Goal: Task Accomplishment & Management: Complete application form

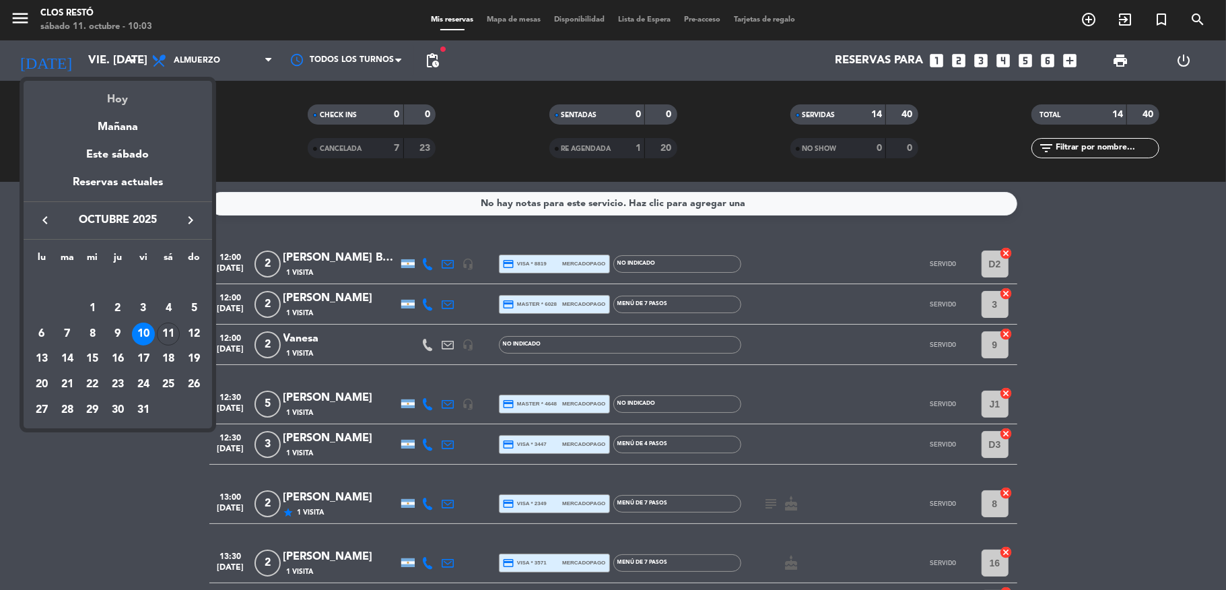
click at [112, 98] on div "Hoy" at bounding box center [118, 95] width 188 height 28
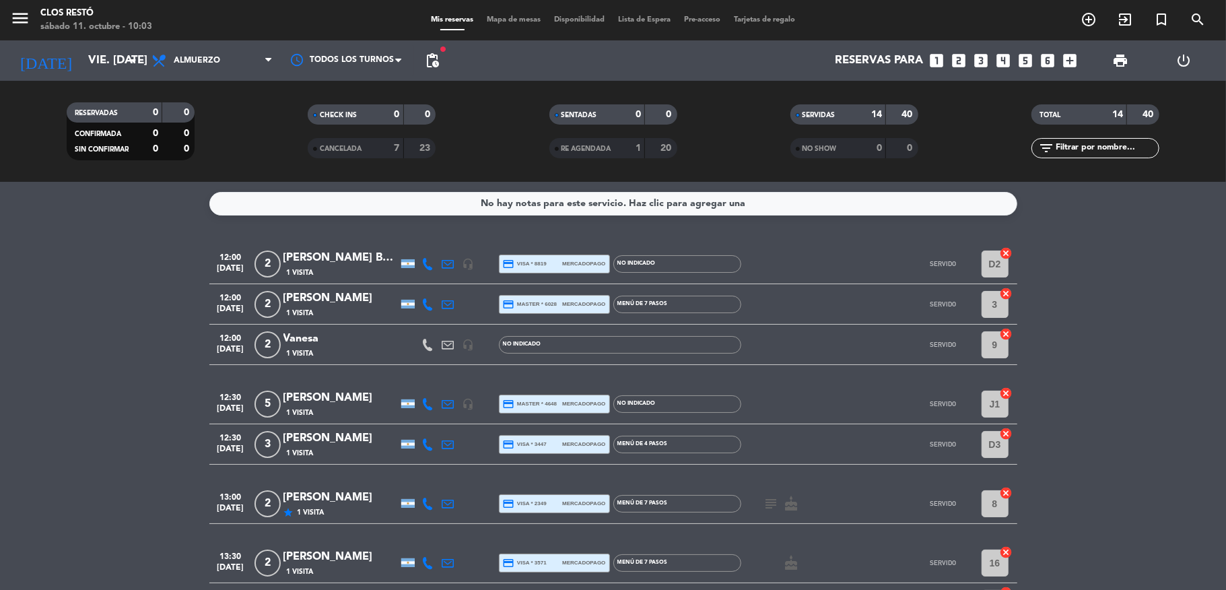
type input "sáb. [DATE]"
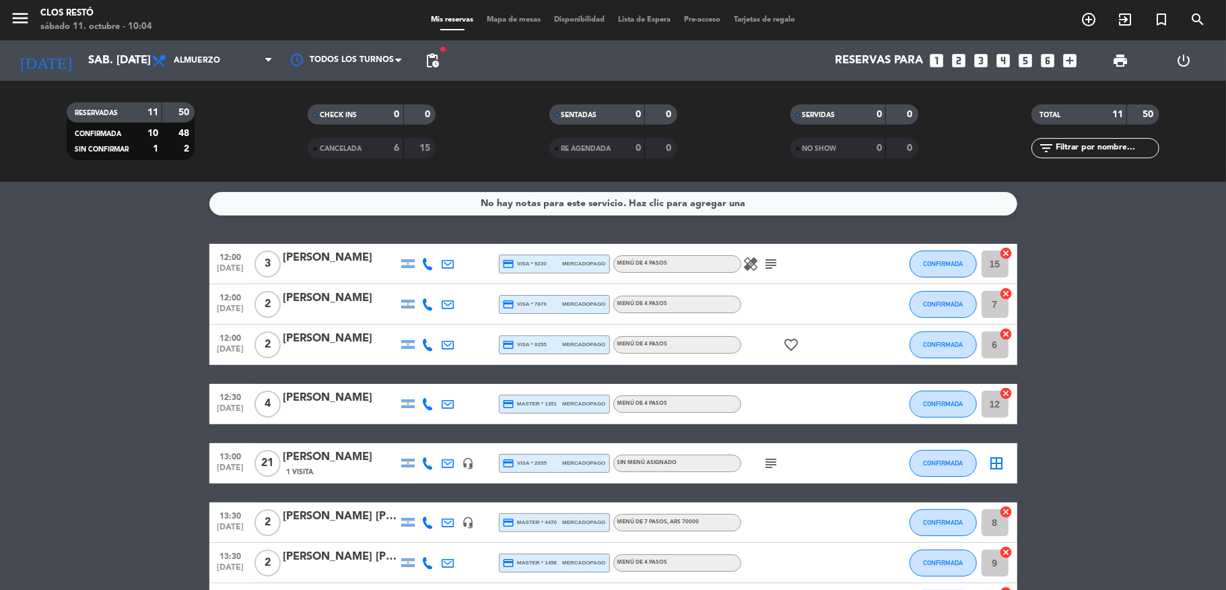
click at [771, 461] on icon "subject" at bounding box center [771, 463] width 16 height 16
click at [0, 392] on bookings-row "12:00 [DATE] 3 [PERSON_NAME] credit_card visa * 9230 mercadopago MENÚ DE 4 PASO…" at bounding box center [613, 513] width 1226 height 539
click at [116, 314] on bookings-row "12:00 [DATE] 3 [PERSON_NAME] credit_card visa * 9230 mercadopago MENÚ DE 4 PASO…" at bounding box center [613, 513] width 1226 height 539
click at [12, 284] on bookings-row "12:00 [DATE] 3 [PERSON_NAME] credit_card visa * 9230 mercadopago MENÚ DE 4 PASO…" at bounding box center [613, 513] width 1226 height 539
click at [959, 63] on icon "looks_two" at bounding box center [959, 61] width 18 height 18
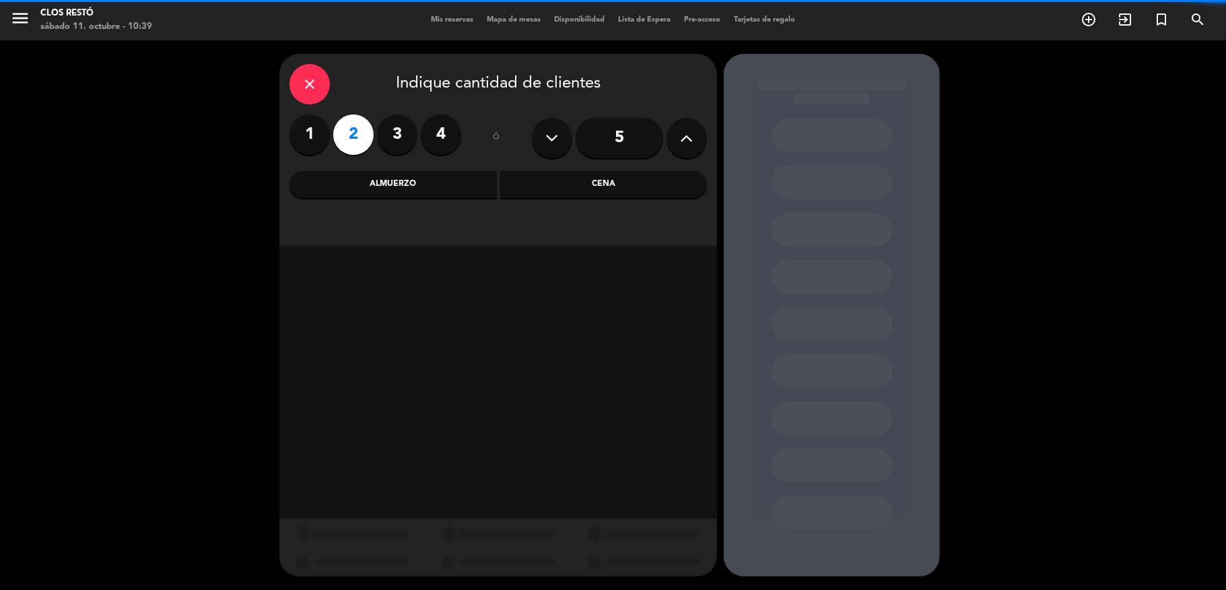
click at [388, 187] on div "Almuerzo" at bounding box center [392, 184] width 207 height 27
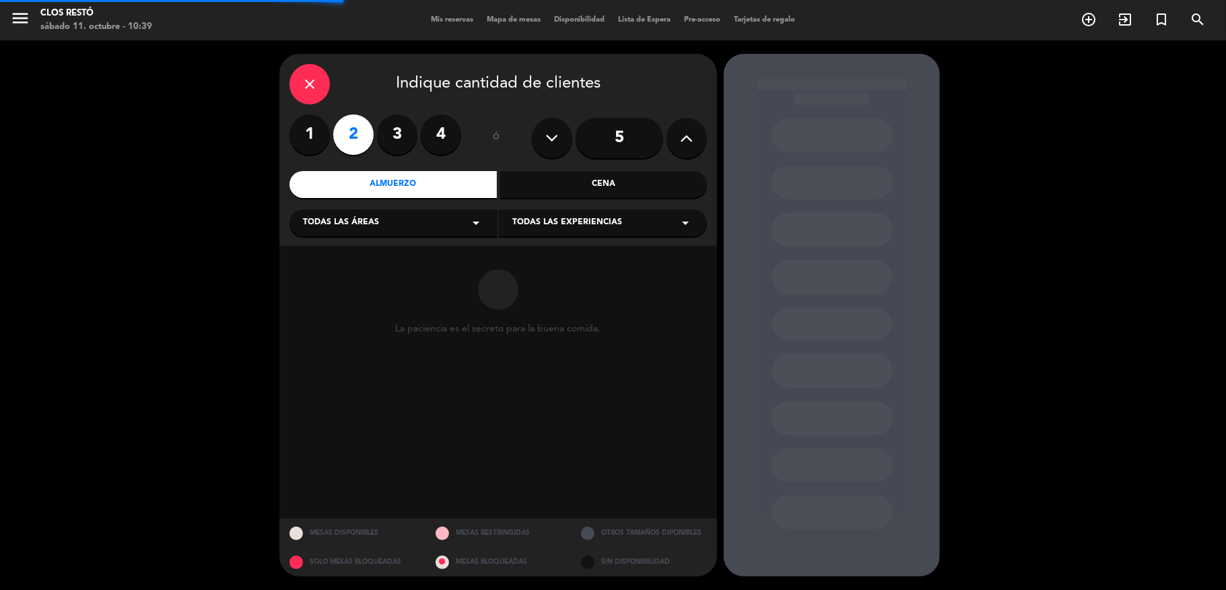
click at [607, 219] on span "Todas las experiencias" at bounding box center [567, 222] width 110 height 13
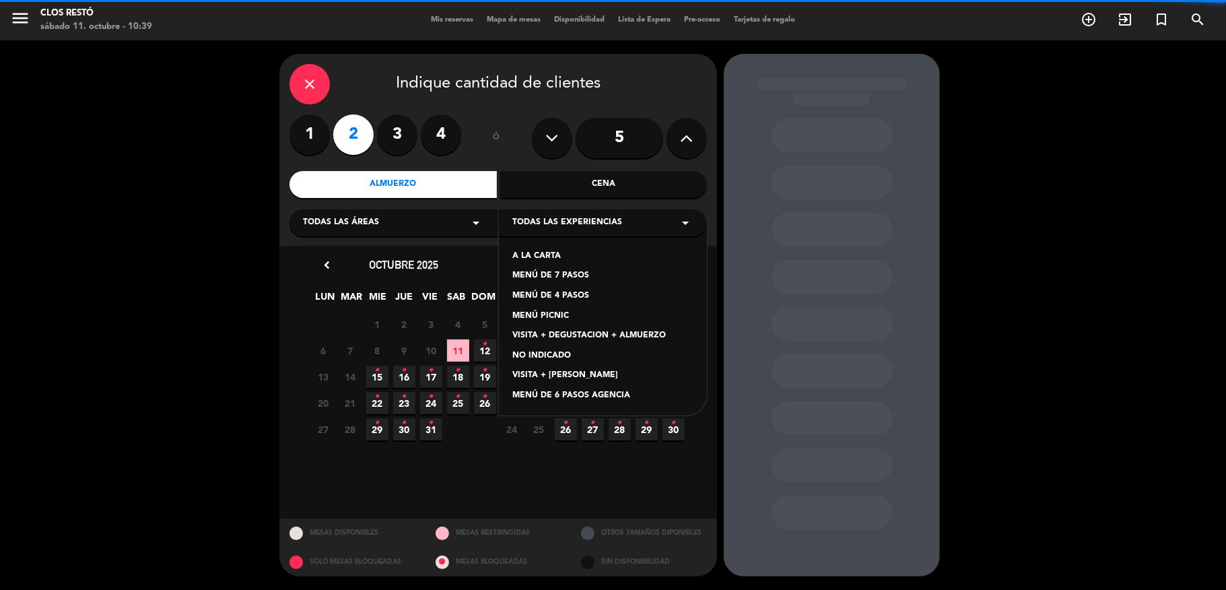
click at [553, 349] on div "NO INDICADO" at bounding box center [602, 355] width 181 height 13
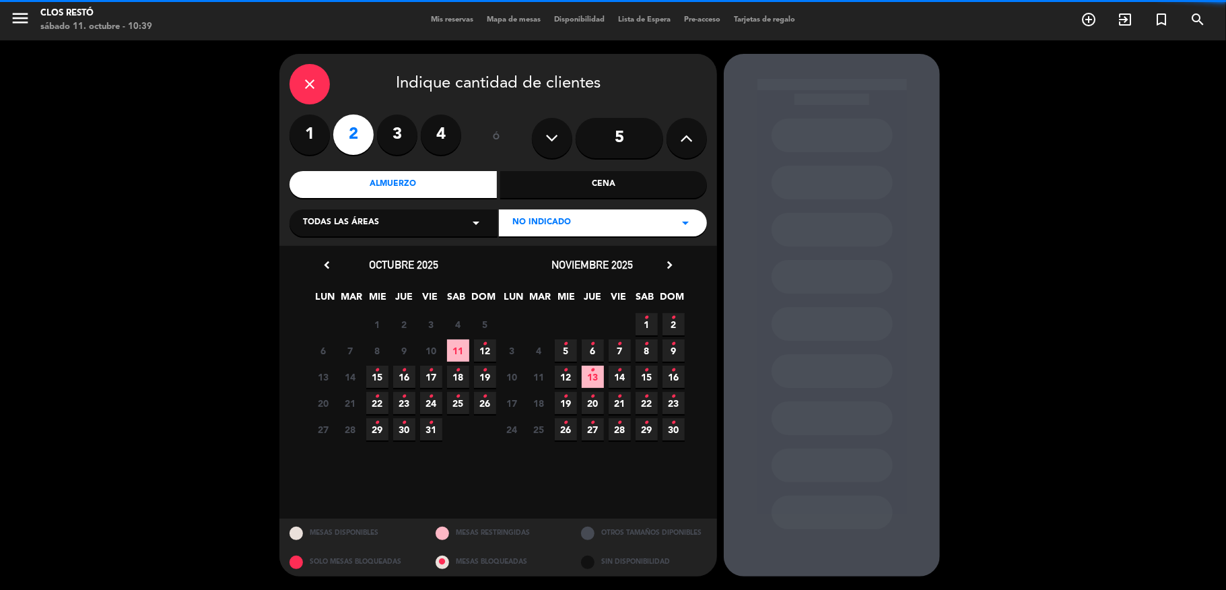
click at [467, 351] on span "11" at bounding box center [458, 350] width 22 height 22
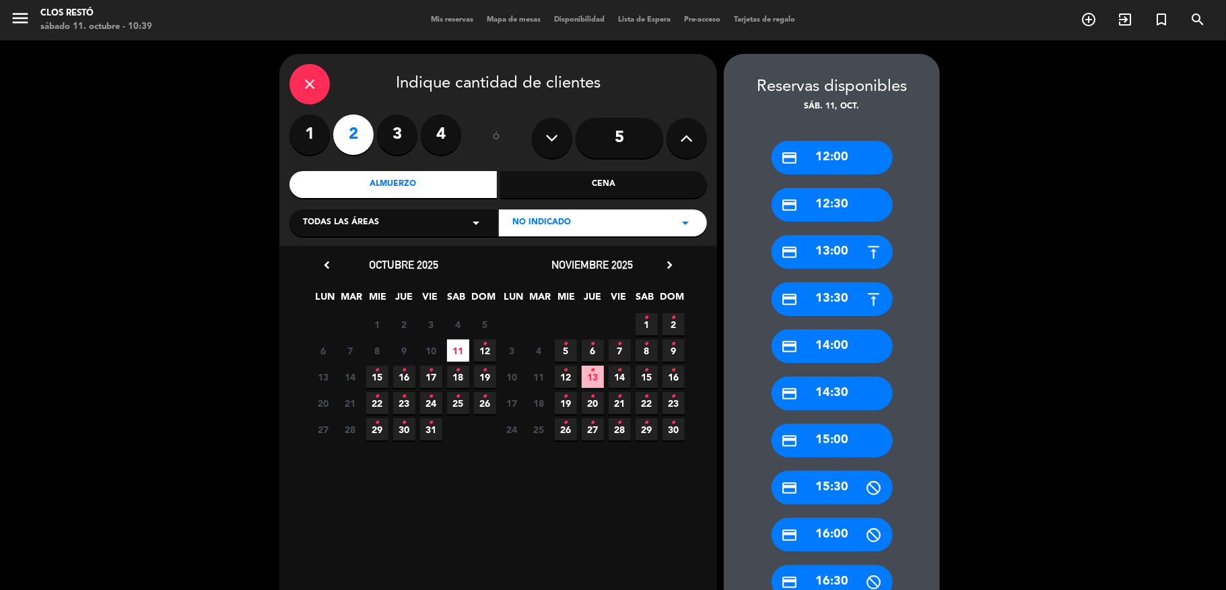
click at [824, 246] on div "credit_card 13:00" at bounding box center [831, 252] width 121 height 34
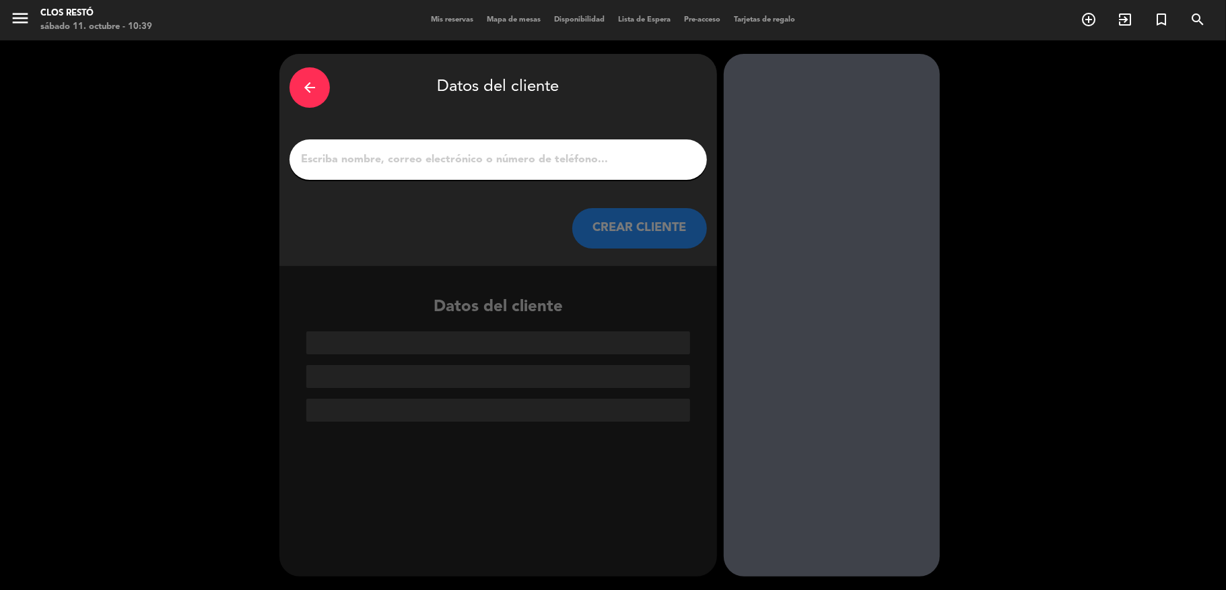
click at [411, 154] on input "1" at bounding box center [498, 159] width 397 height 19
paste input "[PERSON_NAME]"
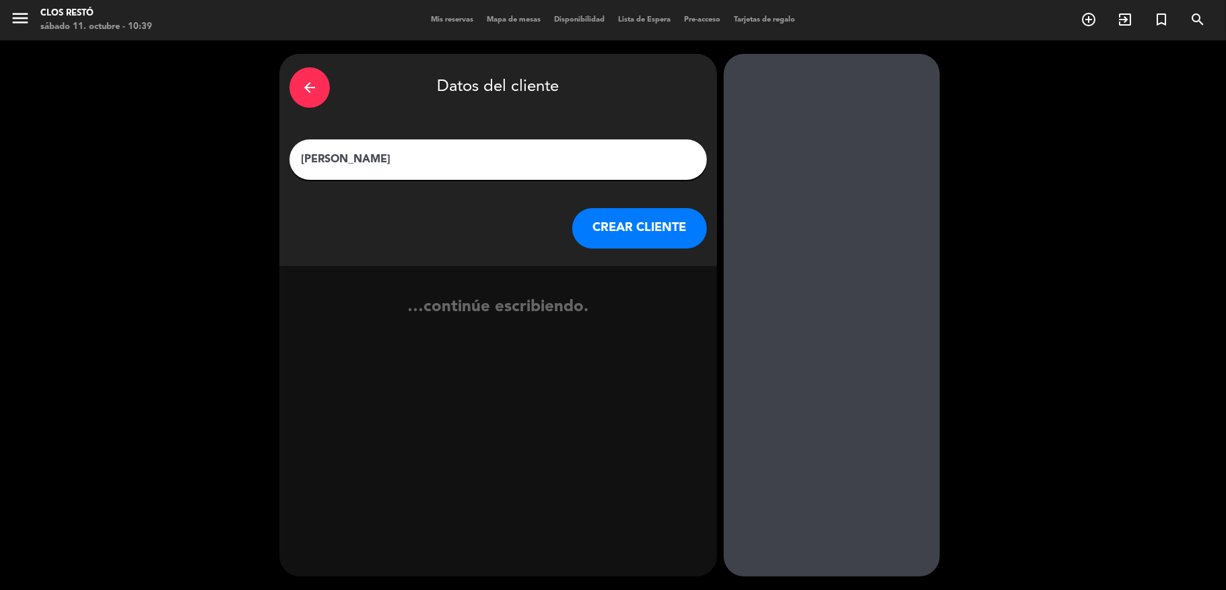
type input "[PERSON_NAME]"
click at [649, 232] on button "CREAR CLIENTE" at bounding box center [639, 228] width 135 height 40
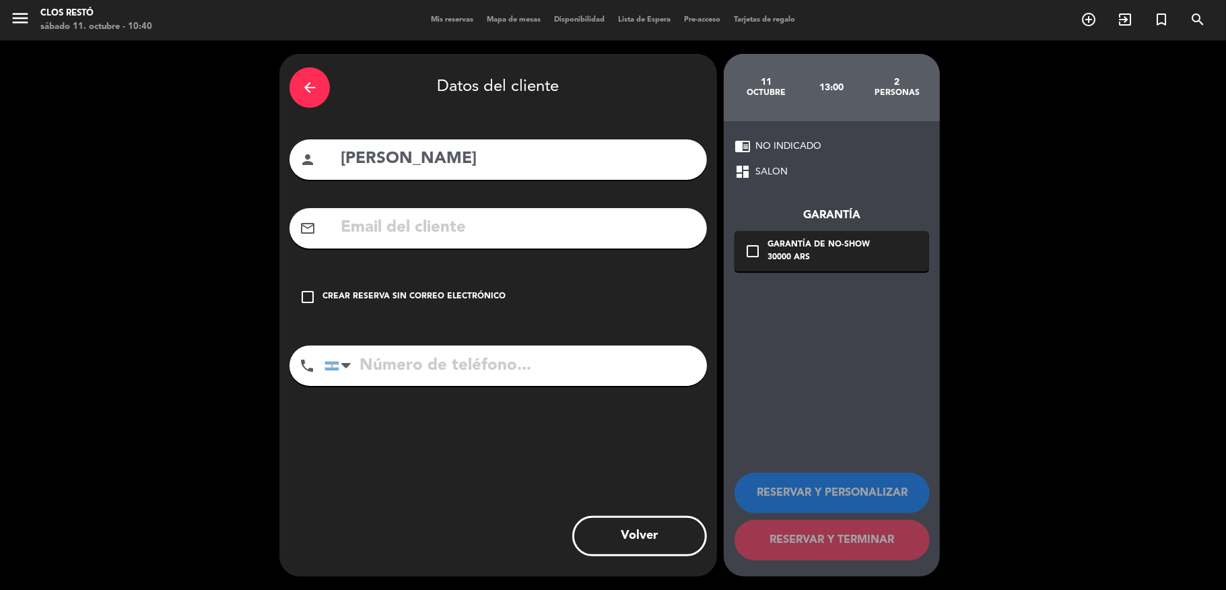
click at [453, 226] on input "text" at bounding box center [517, 228] width 357 height 28
paste input "[EMAIL_ADDRESS][DOMAIN_NAME]"
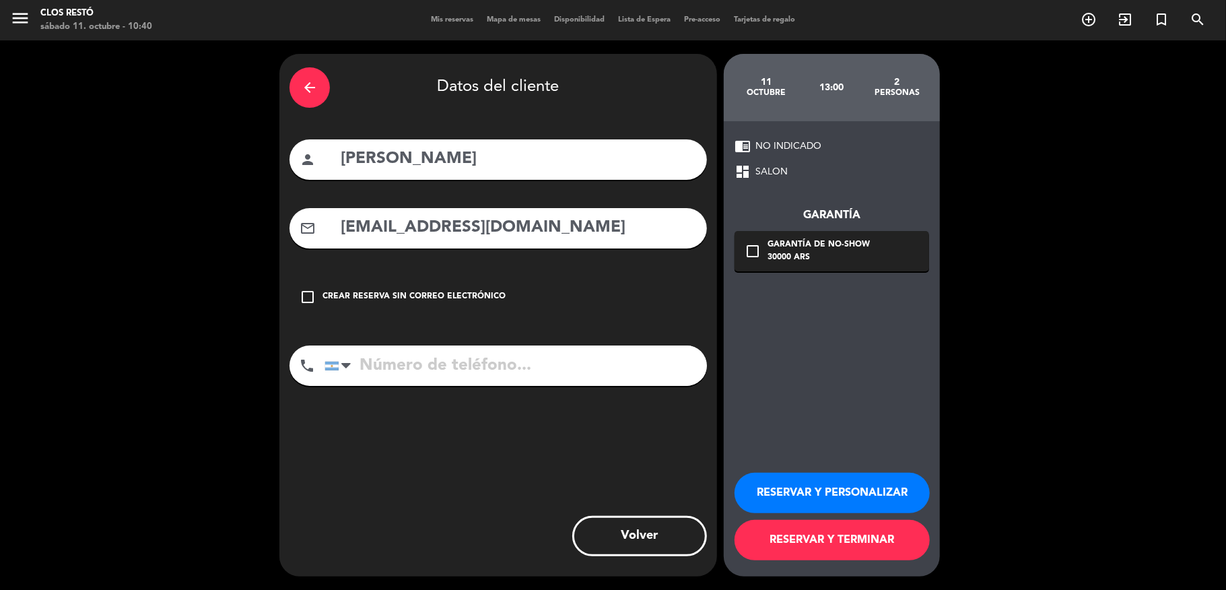
type input "[EMAIL_ADDRESS][DOMAIN_NAME]"
click at [470, 368] on input "tel" at bounding box center [515, 365] width 382 height 40
paste input "[PHONE_NUMBER]"
type input "[PHONE_NUMBER]"
click at [806, 251] on div "30000 ARS" at bounding box center [818, 257] width 102 height 13
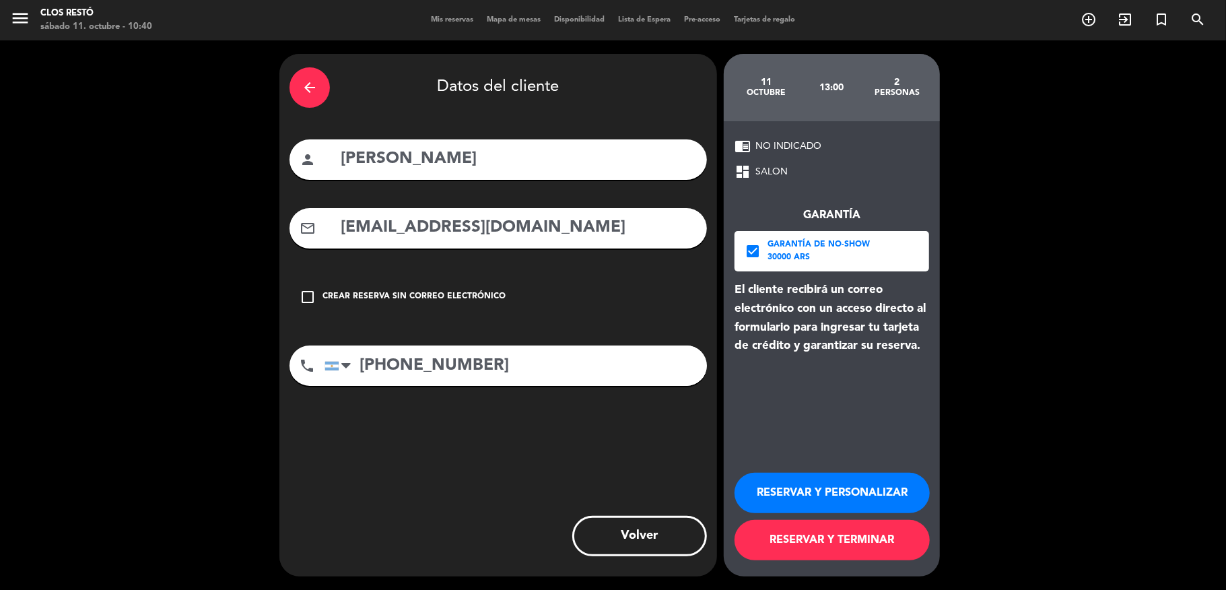
click at [814, 536] on button "RESERVAR Y TERMINAR" at bounding box center [831, 540] width 195 height 40
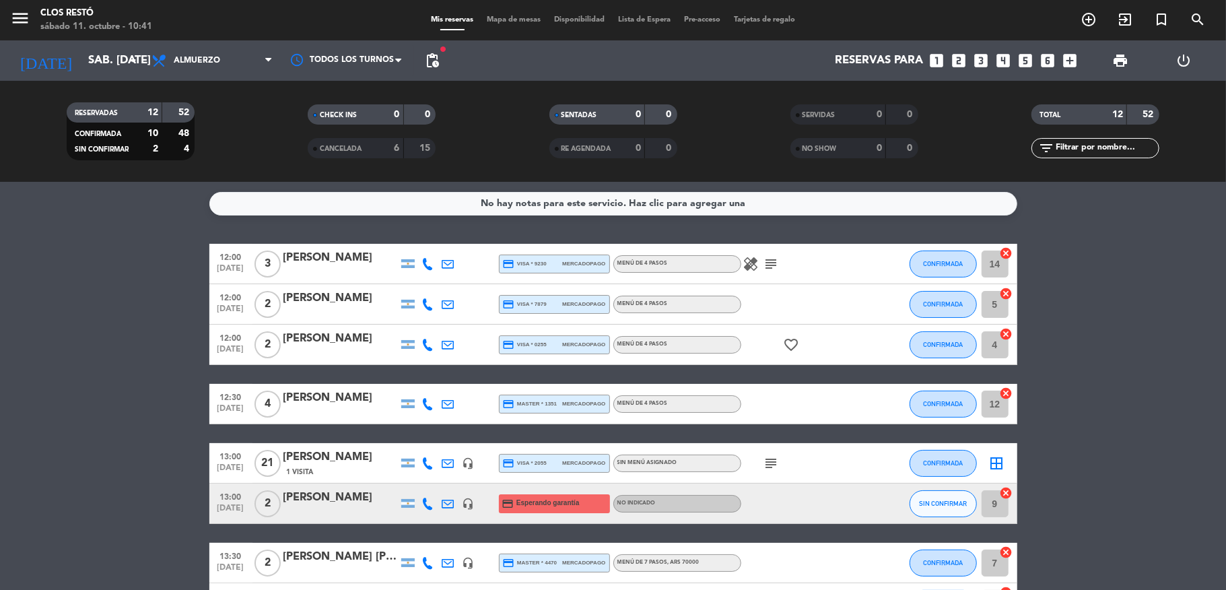
click at [770, 458] on icon "subject" at bounding box center [771, 463] width 16 height 16
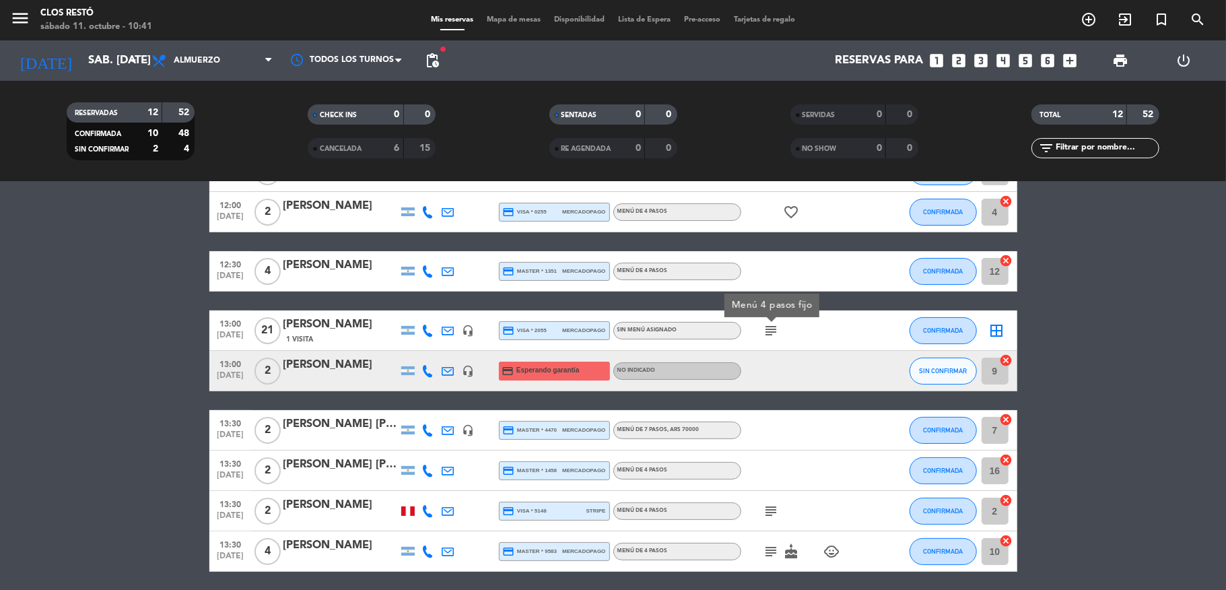
scroll to position [269, 0]
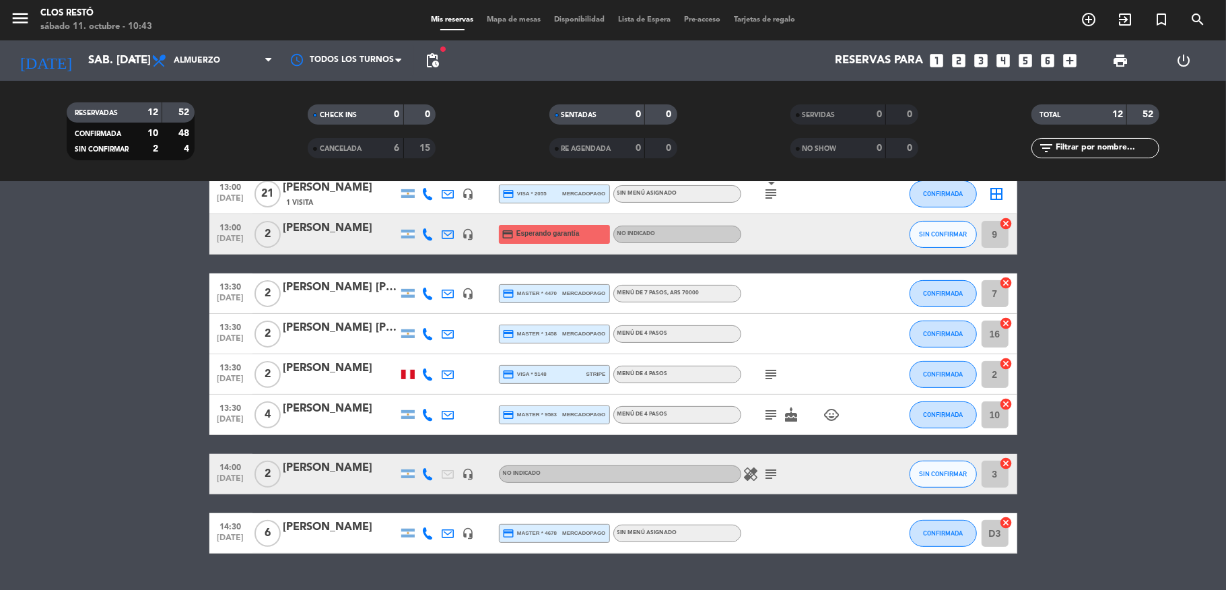
drag, startPoint x: 96, startPoint y: 288, endPoint x: 89, endPoint y: 278, distance: 12.1
click at [96, 288] on bookings-row "12:00 [DATE] 3 [PERSON_NAME] credit_card visa * 9230 mercadopago MENÚ DE 4 PASO…" at bounding box center [613, 263] width 1226 height 579
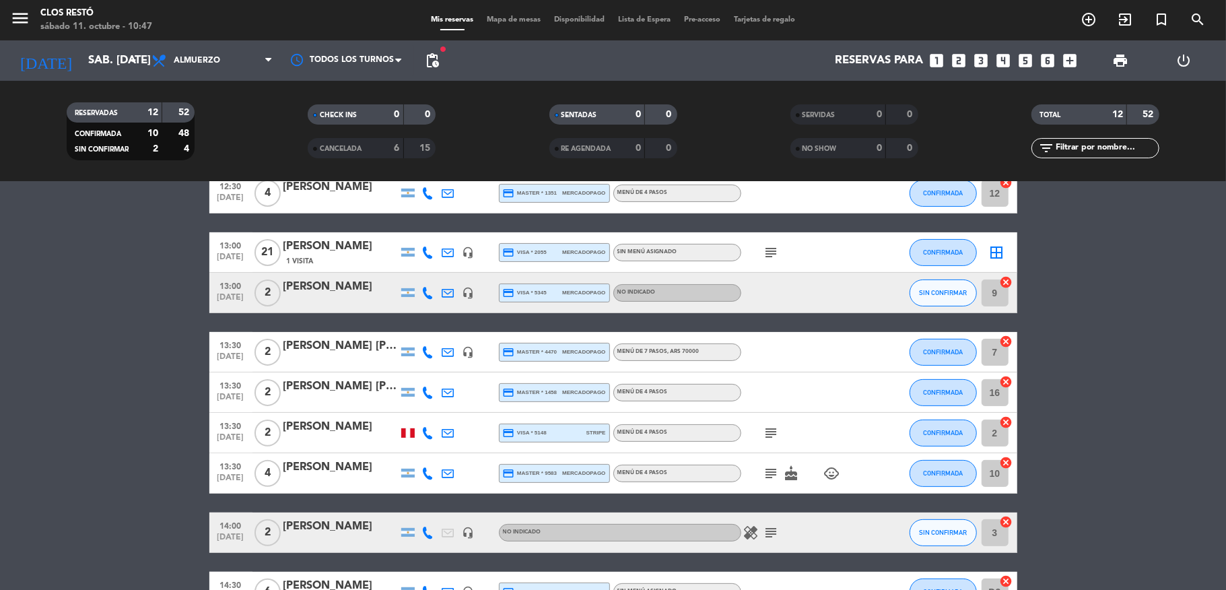
scroll to position [0, 0]
